Goal: Check status: Verify the current state of an ongoing process or item

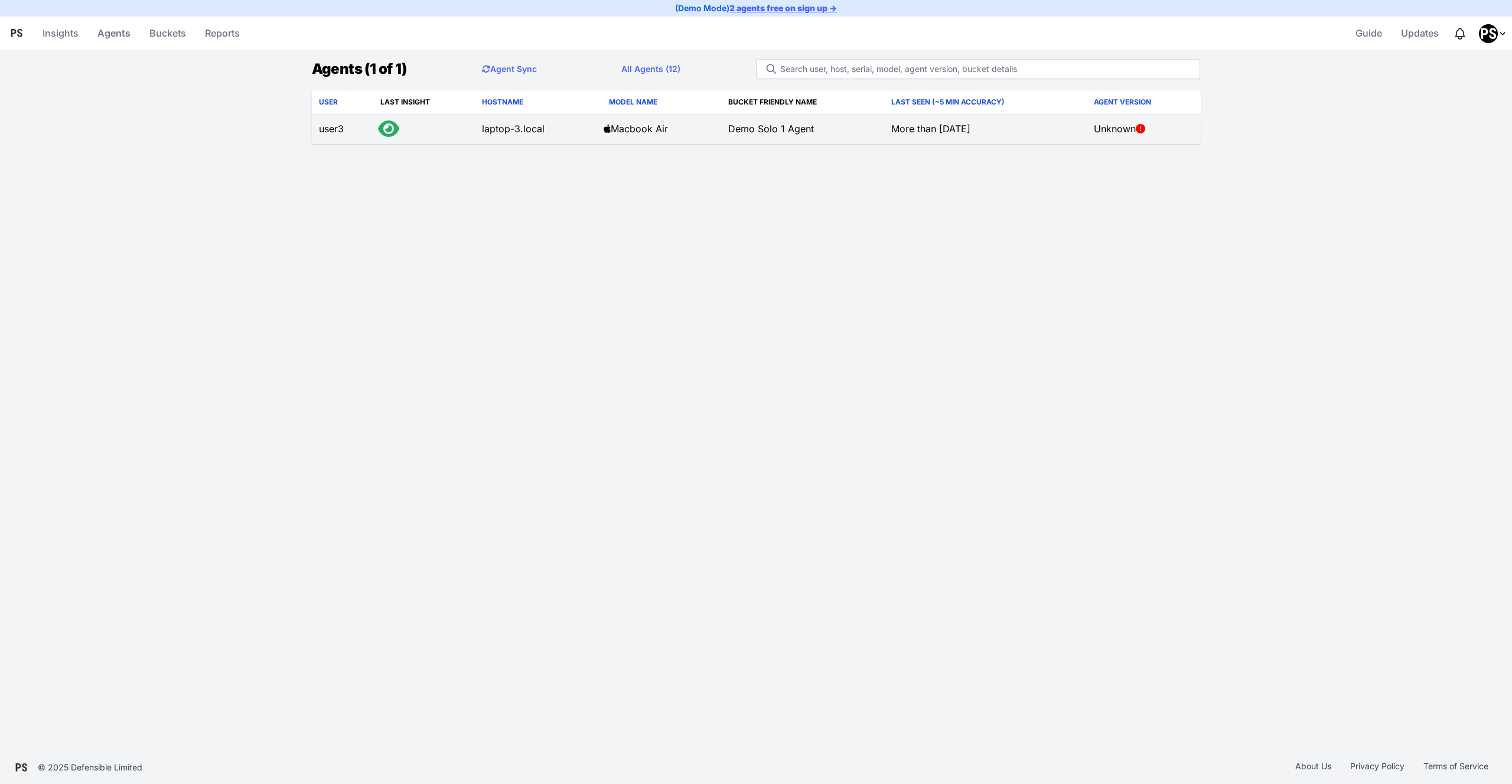
click at [387, 129] on icon at bounding box center [389, 129] width 21 height 19
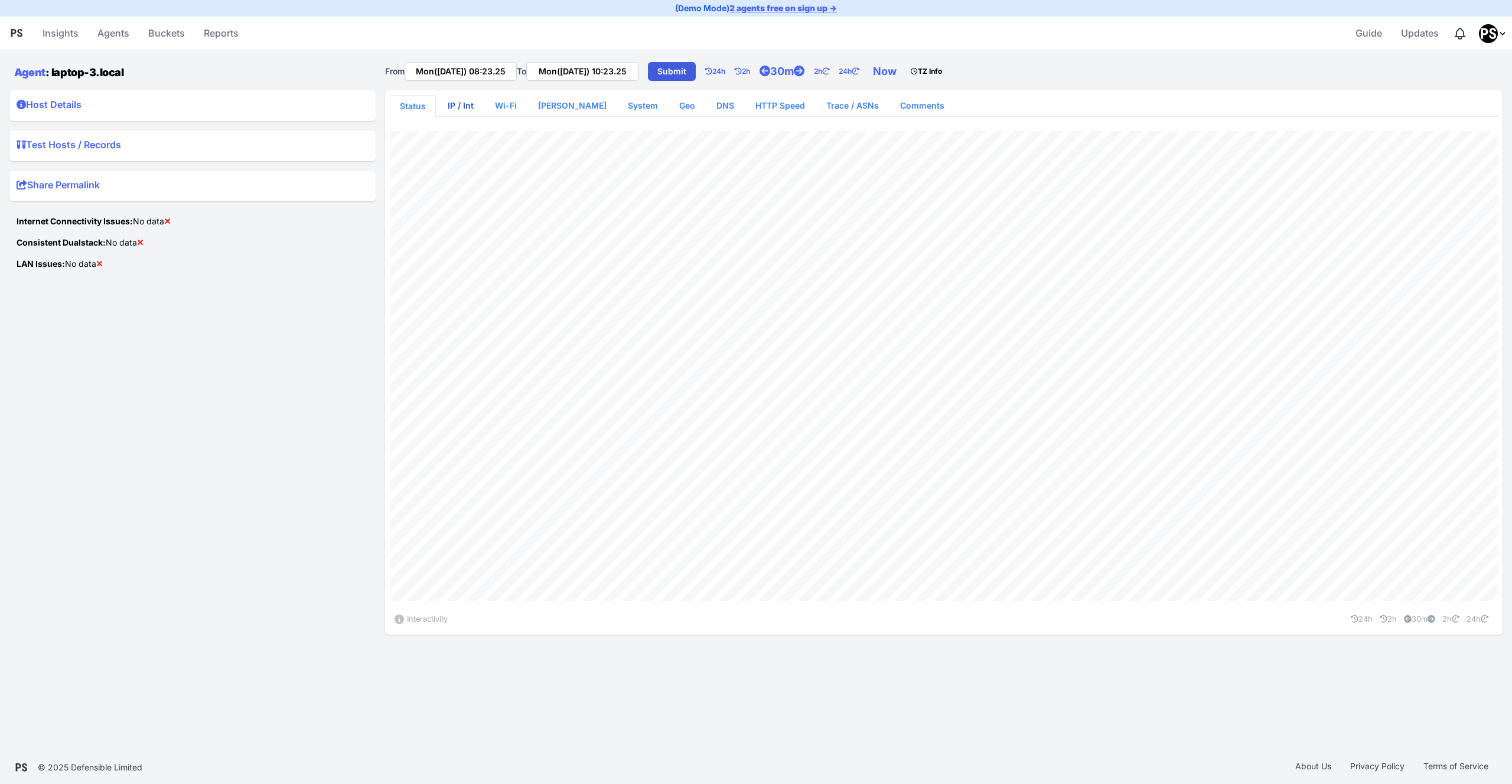
click at [469, 109] on link "IP / Int" at bounding box center [461, 106] width 45 height 21
click at [116, 40] on link "Agents" at bounding box center [113, 33] width 41 height 28
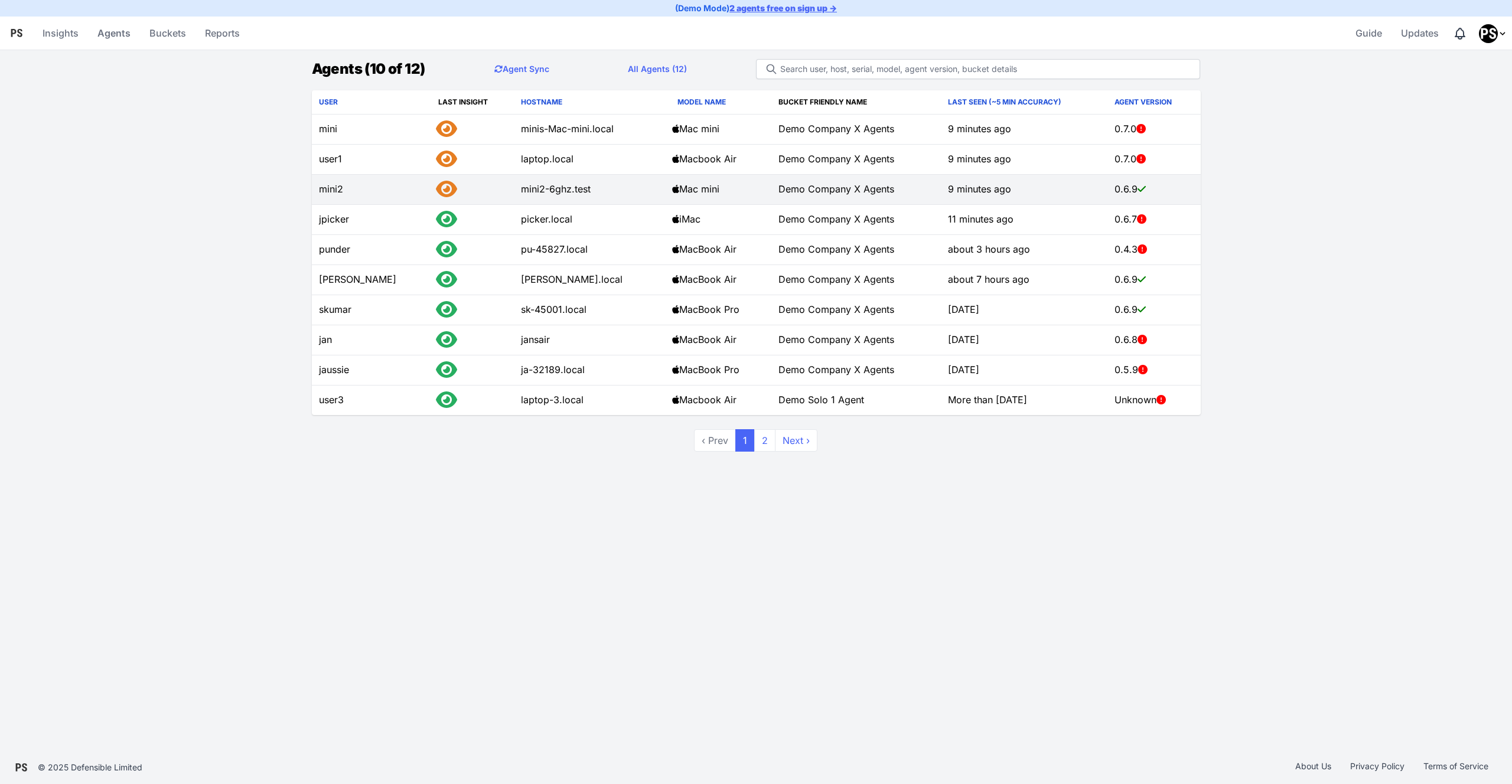
click at [350, 190] on td "mini2" at bounding box center [372, 190] width 119 height 30
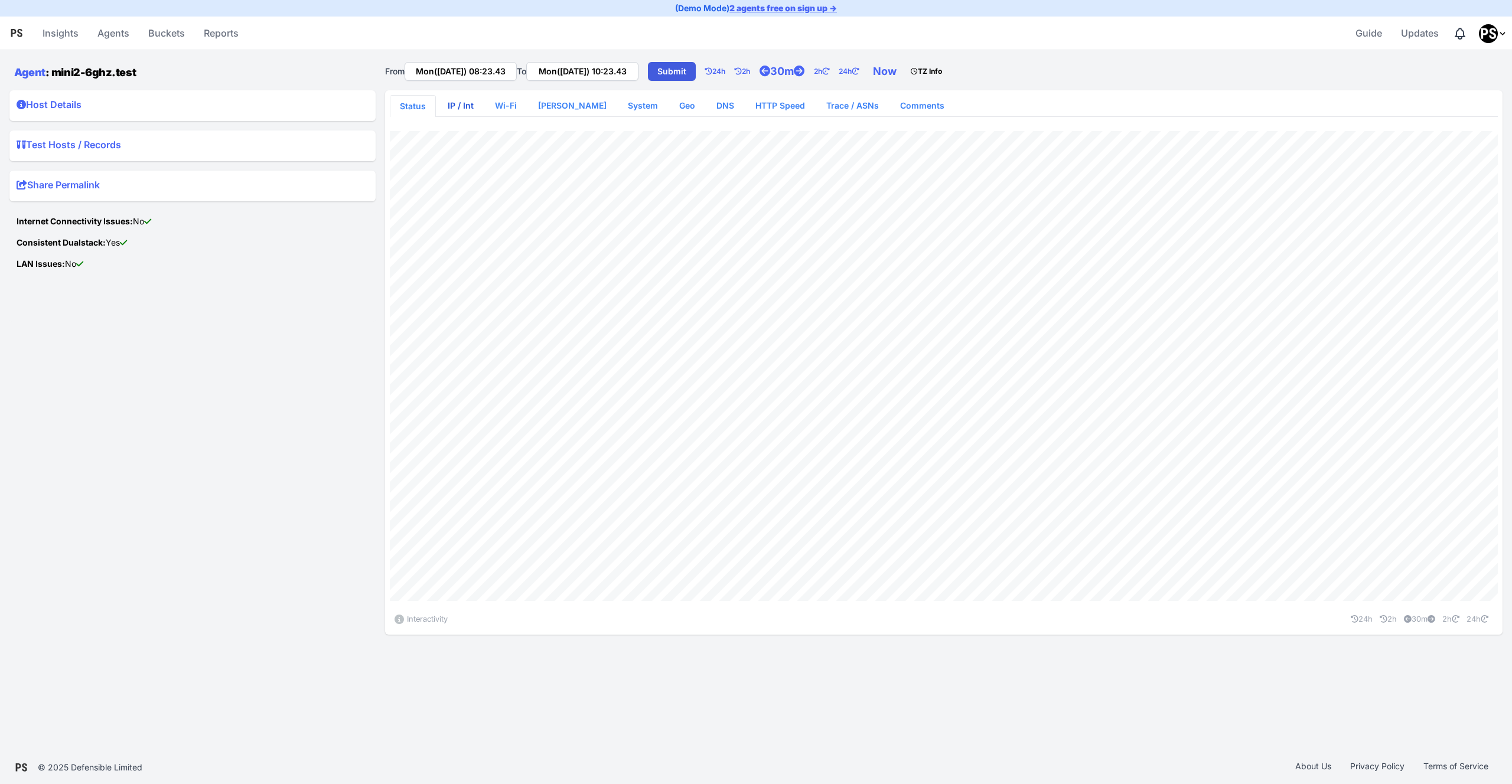
click at [457, 109] on link "IP / Int" at bounding box center [461, 106] width 45 height 21
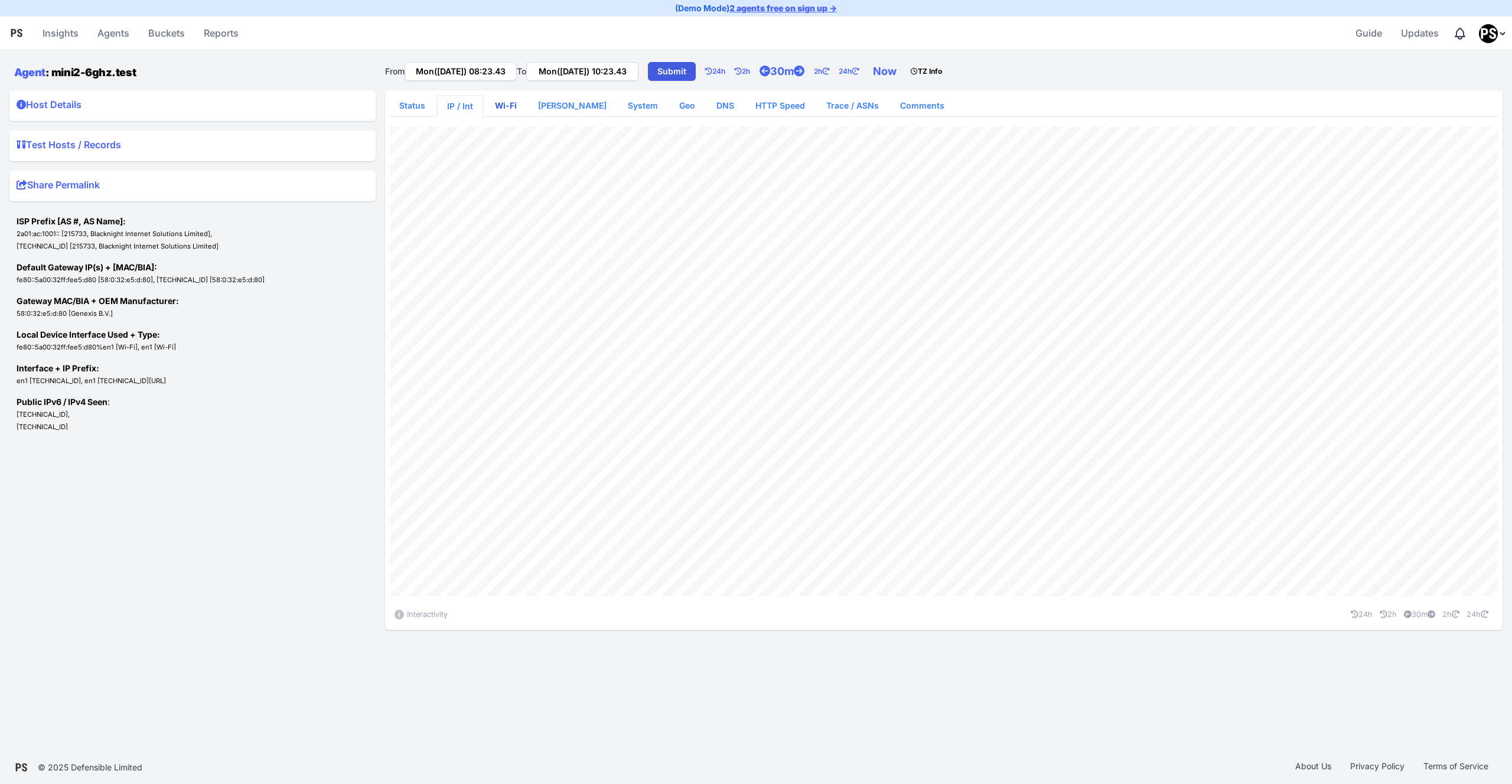
click at [508, 106] on link "Wi-Fi" at bounding box center [506, 106] width 41 height 21
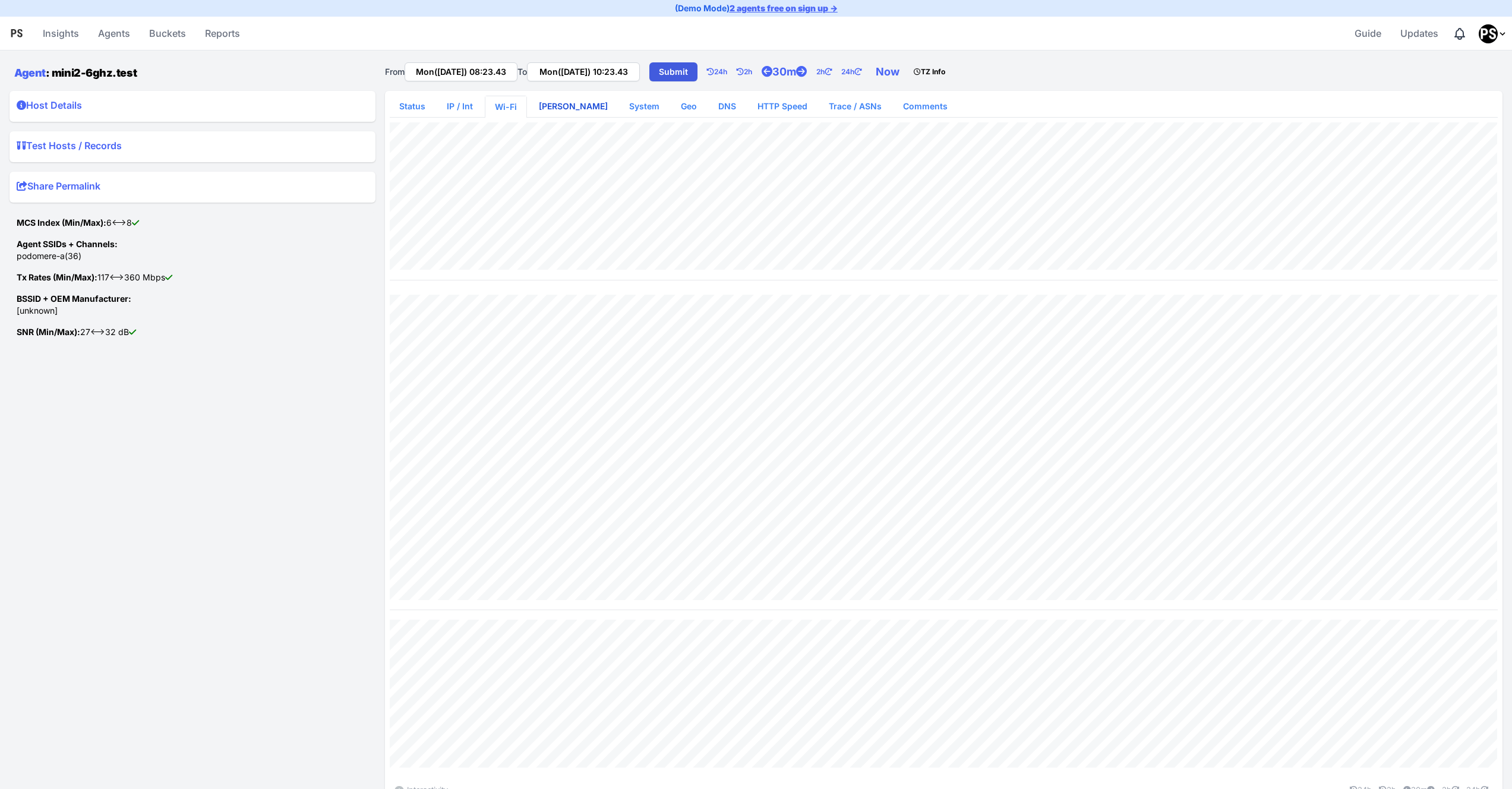
click at [566, 109] on link "[PERSON_NAME]" at bounding box center [573, 106] width 88 height 21
